Goal: Find contact information: Obtain details needed to contact an individual or organization

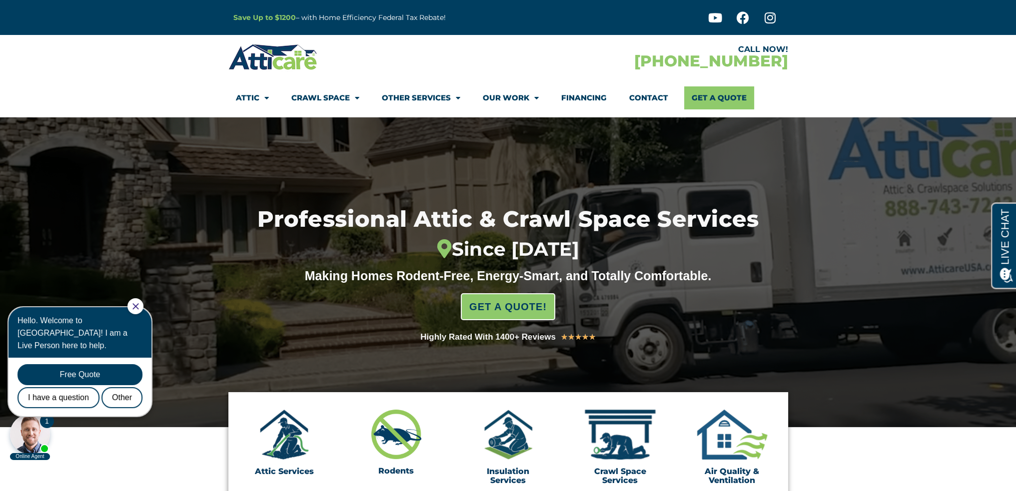
click at [139, 307] on icon "Close Chat" at bounding box center [135, 306] width 6 height 6
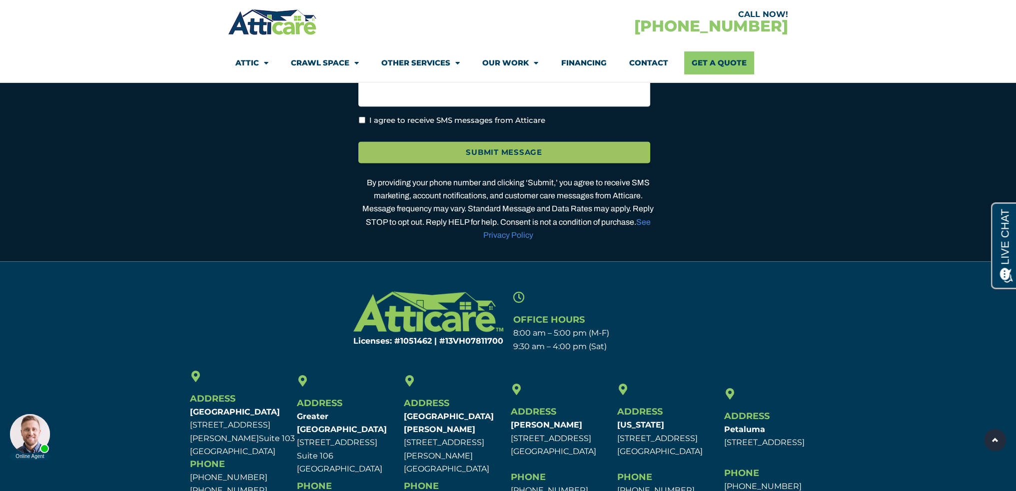
scroll to position [3161, 0]
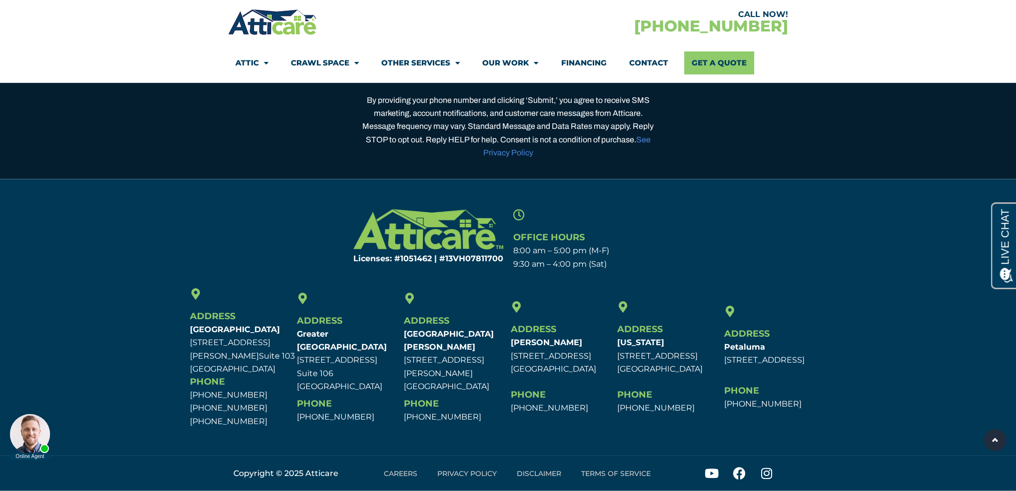
click at [621, 369] on p "[US_STATE] [STREET_ADDRESS] [GEOGRAPHIC_DATA], [GEOGRAPHIC_DATA]" at bounding box center [668, 355] width 102 height 39
drag, startPoint x: 621, startPoint y: 369, endPoint x: 685, endPoint y: 368, distance: 63.5
click at [685, 368] on p "[US_STATE] [STREET_ADDRESS] [GEOGRAPHIC_DATA], [GEOGRAPHIC_DATA]" at bounding box center [668, 355] width 102 height 39
click at [630, 369] on p "[US_STATE] [STREET_ADDRESS] [GEOGRAPHIC_DATA], [GEOGRAPHIC_DATA]" at bounding box center [668, 355] width 102 height 39
click at [630, 372] on p "[US_STATE] [STREET_ADDRESS] [GEOGRAPHIC_DATA], [GEOGRAPHIC_DATA]" at bounding box center [668, 355] width 102 height 39
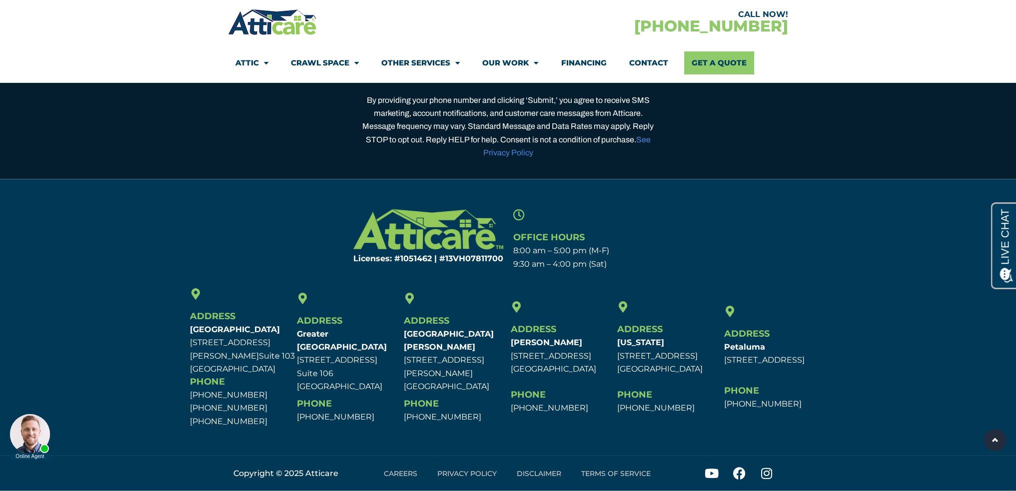
drag, startPoint x: 630, startPoint y: 372, endPoint x: 688, endPoint y: 368, distance: 58.6
click at [688, 368] on p "[US_STATE] [STREET_ADDRESS] [GEOGRAPHIC_DATA], [GEOGRAPHIC_DATA]" at bounding box center [668, 355] width 102 height 39
click at [623, 369] on p "[US_STATE] [STREET_ADDRESS] [GEOGRAPHIC_DATA], [GEOGRAPHIC_DATA]" at bounding box center [668, 355] width 102 height 39
click at [643, 369] on p "[US_STATE] [STREET_ADDRESS] [GEOGRAPHIC_DATA], [GEOGRAPHIC_DATA]" at bounding box center [668, 355] width 102 height 39
drag, startPoint x: 643, startPoint y: 369, endPoint x: 694, endPoint y: 367, distance: 51.0
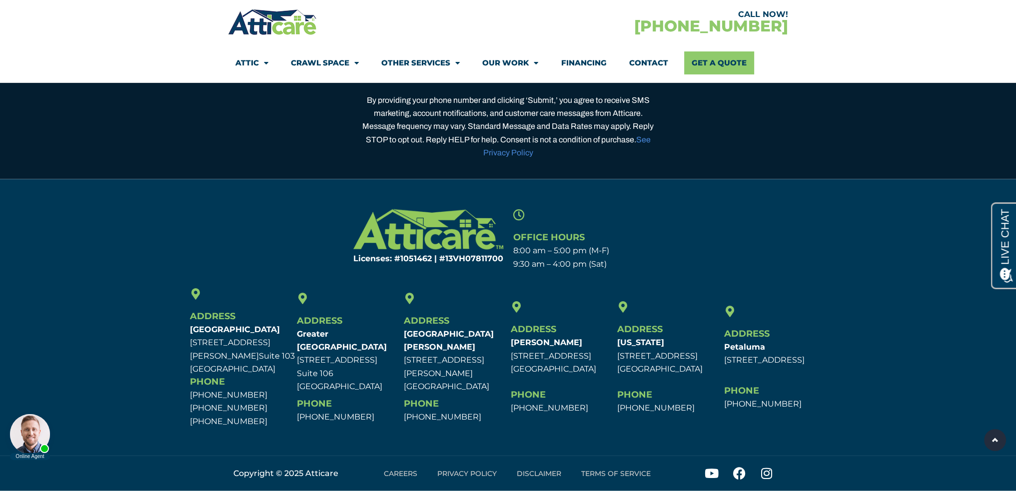
click at [694, 367] on p "[US_STATE] [STREET_ADDRESS] [GEOGRAPHIC_DATA], [GEOGRAPHIC_DATA]" at bounding box center [668, 355] width 102 height 39
click at [741, 472] on icon at bounding box center [739, 473] width 12 height 12
